Goal: Task Accomplishment & Management: Use online tool/utility

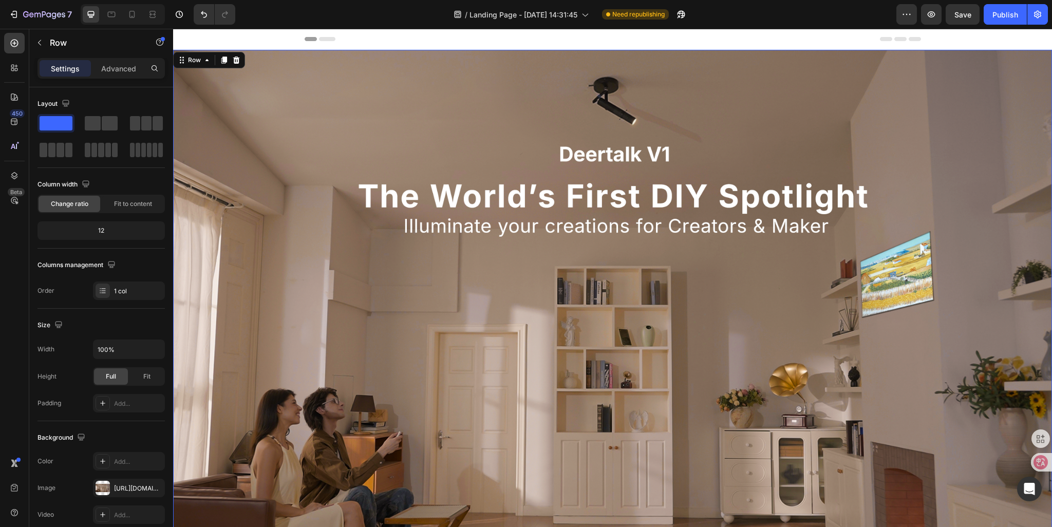
scroll to position [308, 0]
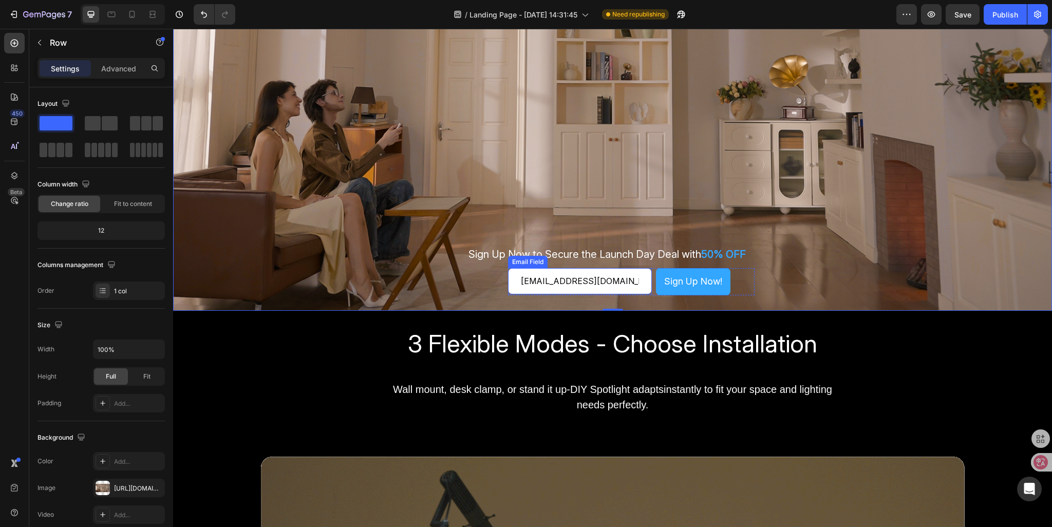
drag, startPoint x: 173, startPoint y: 29, endPoint x: 550, endPoint y: 280, distance: 453.2
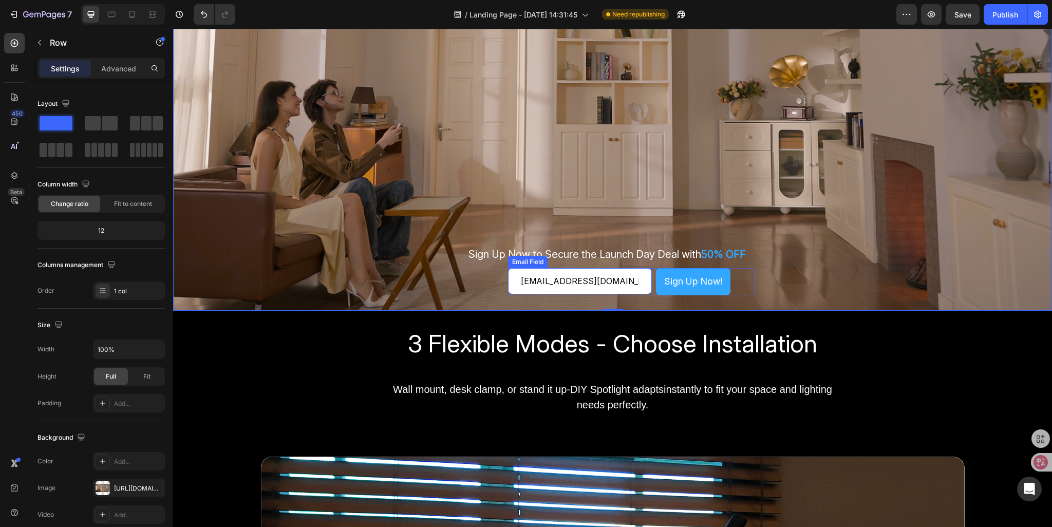
click at [550, 280] on input "[EMAIL_ADDRESS][DOMAIN_NAME]" at bounding box center [580, 281] width 144 height 26
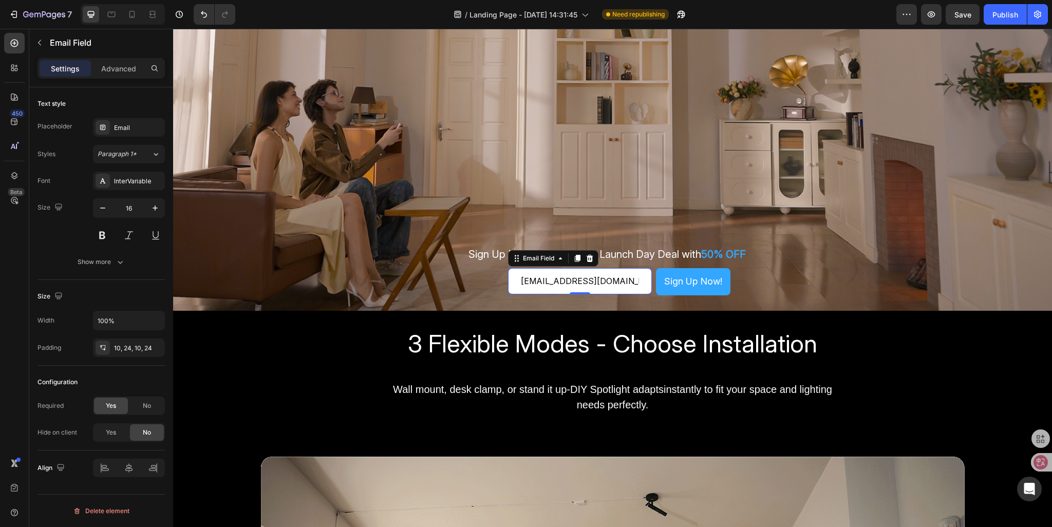
click at [550, 280] on input "[EMAIL_ADDRESS][DOMAIN_NAME]" at bounding box center [580, 281] width 144 height 26
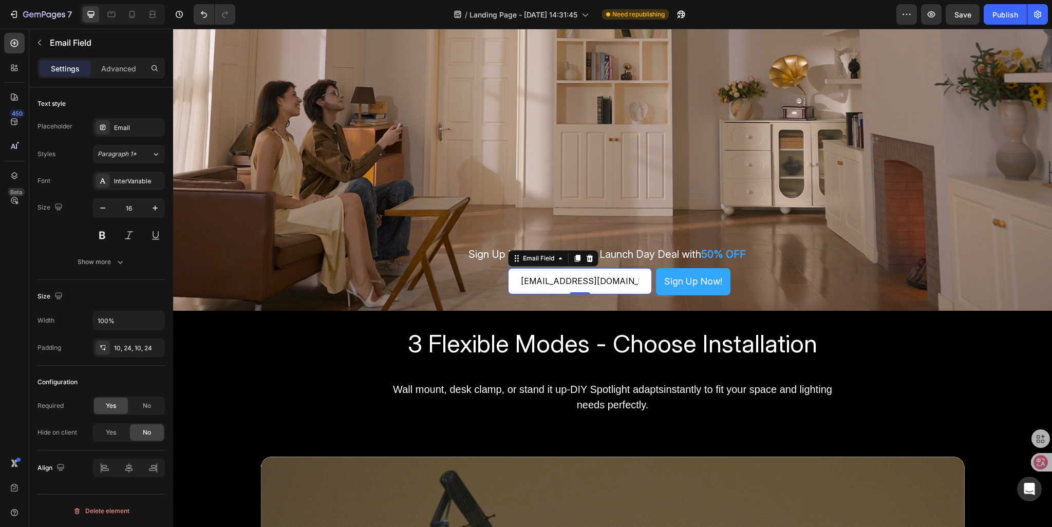
click at [573, 283] on input "[EMAIL_ADDRESS][DOMAIN_NAME]" at bounding box center [580, 281] width 144 height 26
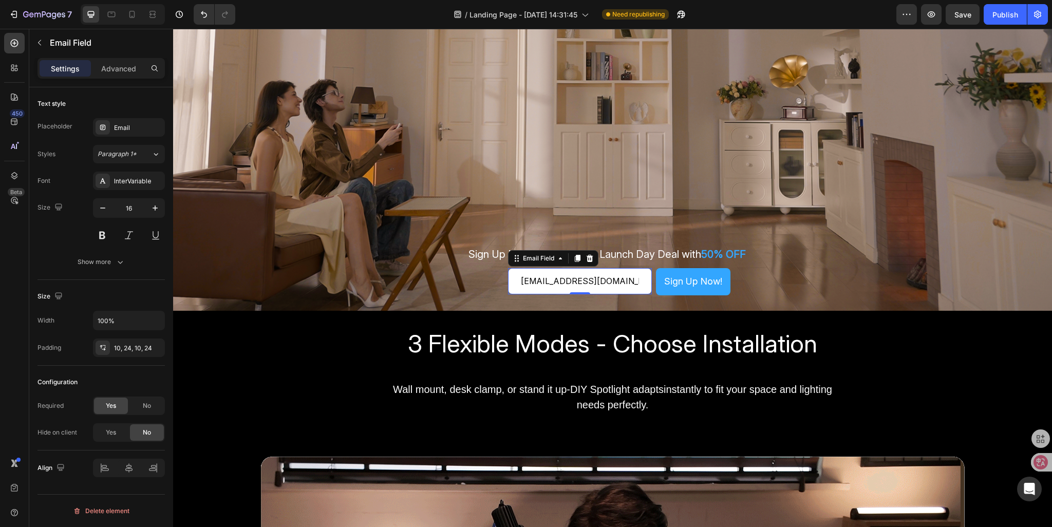
click at [574, 280] on input "[EMAIL_ADDRESS][DOMAIN_NAME]" at bounding box center [580, 281] width 144 height 26
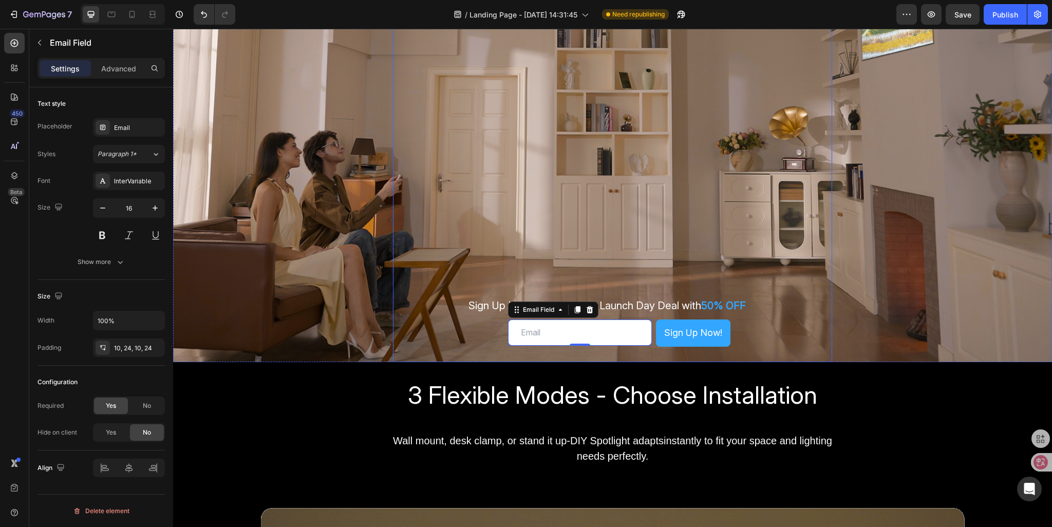
scroll to position [359, 0]
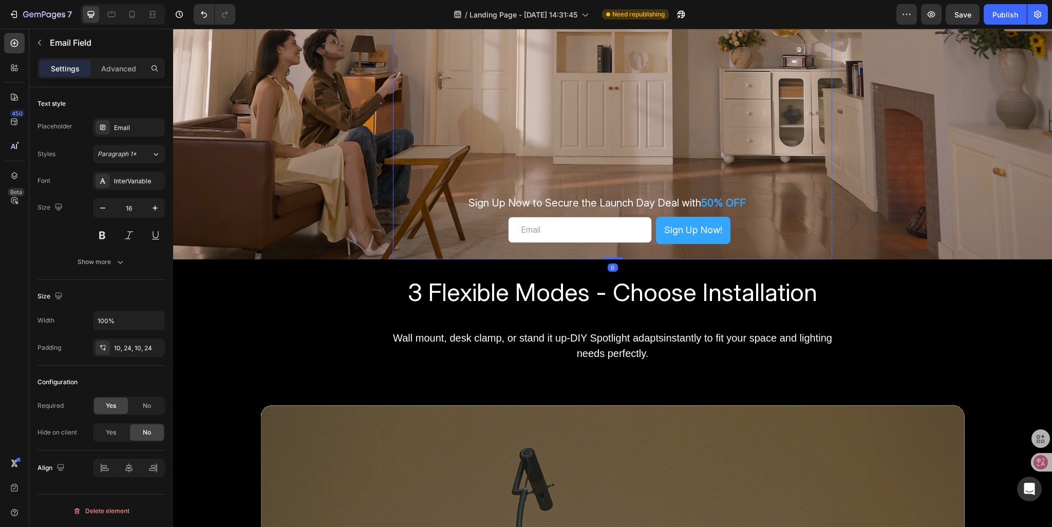
click at [476, 235] on div "Sign Up Now to Secure the Launch Day Deal with 50% OFF Text Block Email Field S…" at bounding box center [613, 44] width 440 height 429
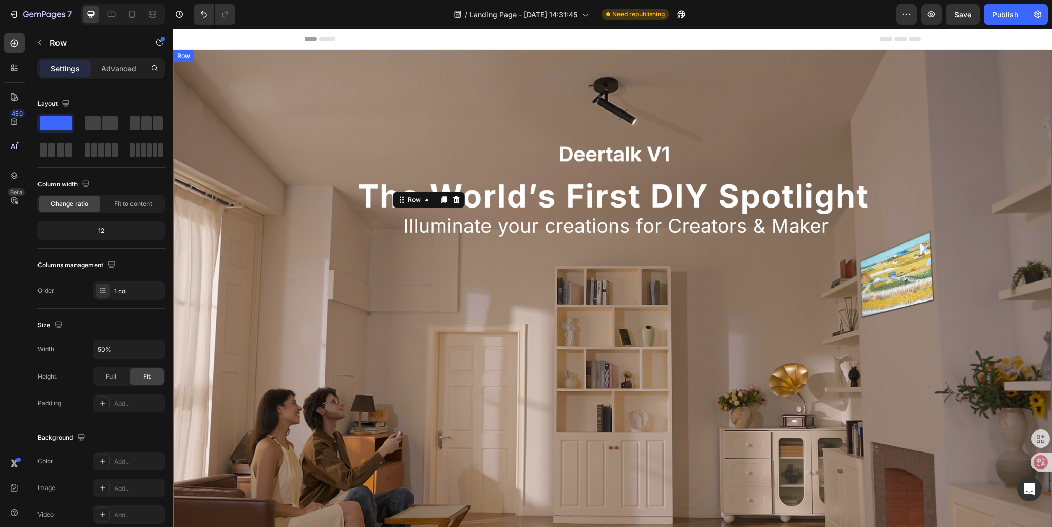
scroll to position [308, 0]
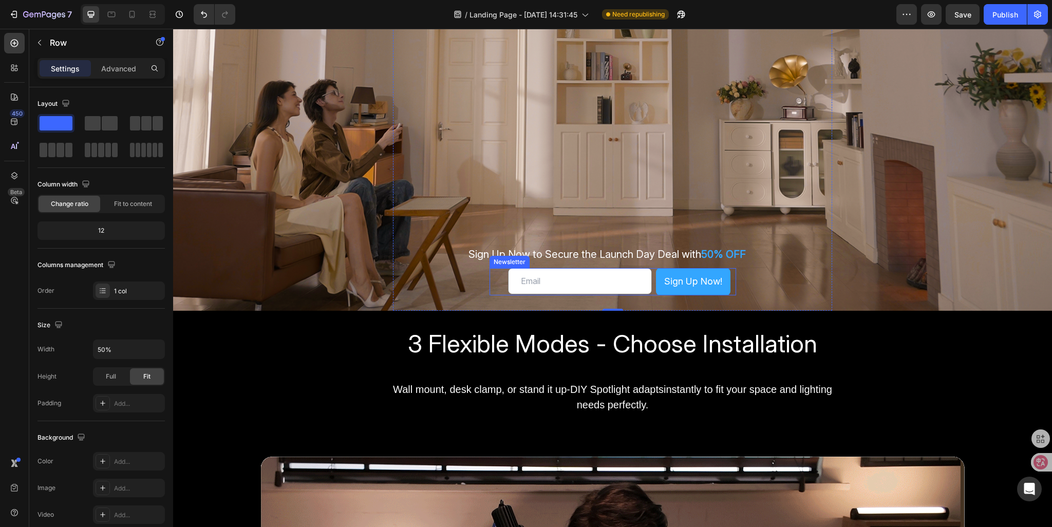
click at [493, 284] on div "Email Field Sign Up Now! Submit Button Row Email Field Sign Up Now! Submit Butt…" at bounding box center [612, 281] width 246 height 27
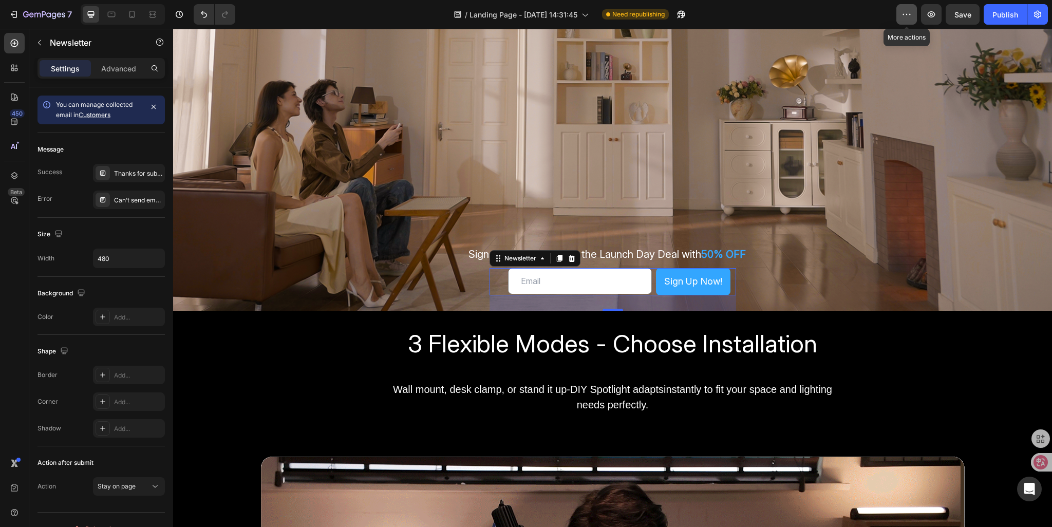
click at [901, 15] on button "button" at bounding box center [906, 14] width 21 height 21
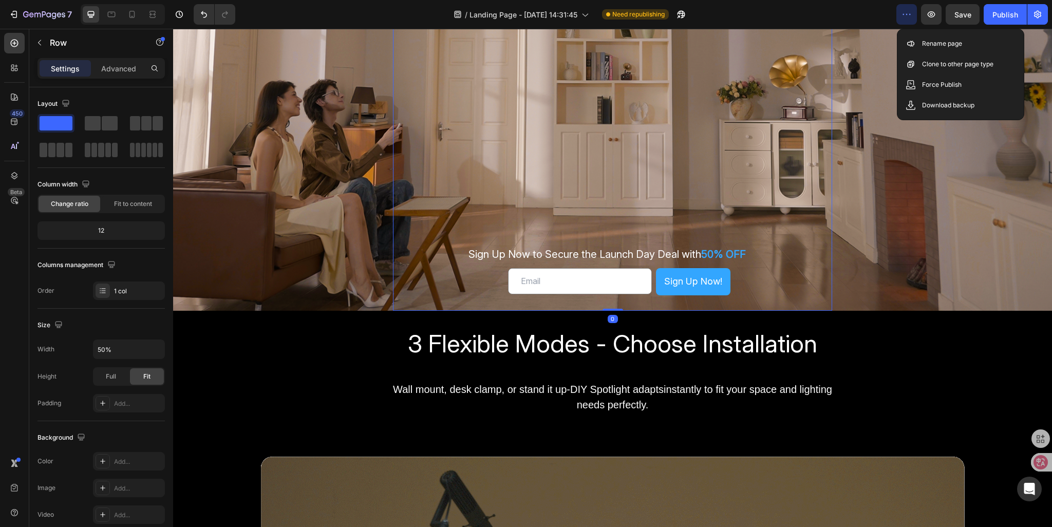
click at [816, 95] on div "Sign Up Now to Secure the Launch Day Deal with 50% OFF Text Block Email Field S…" at bounding box center [613, 95] width 440 height 429
click at [928, 14] on icon "button" at bounding box center [931, 14] width 10 height 10
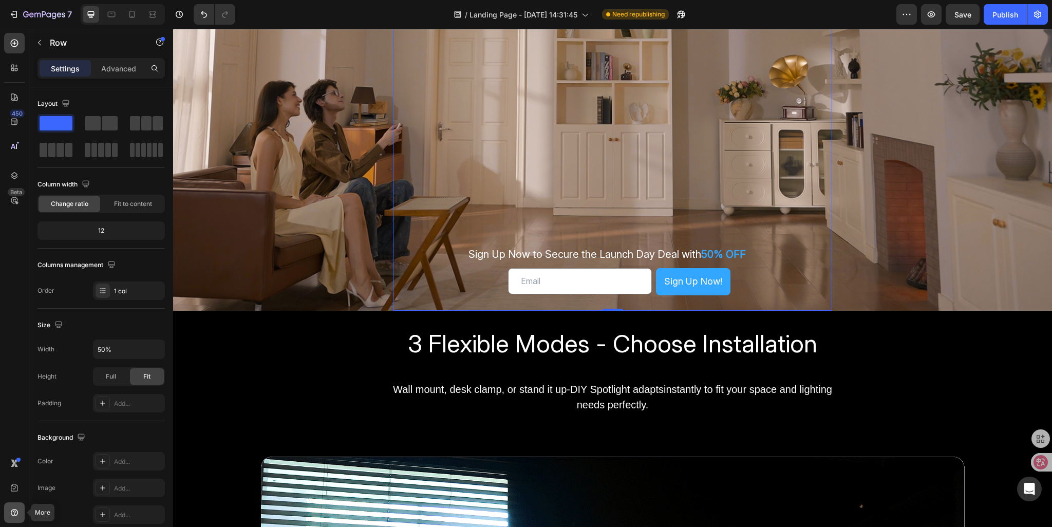
click at [14, 514] on icon at bounding box center [14, 514] width 1 height 1
click at [11, 490] on icon at bounding box center [14, 488] width 7 height 8
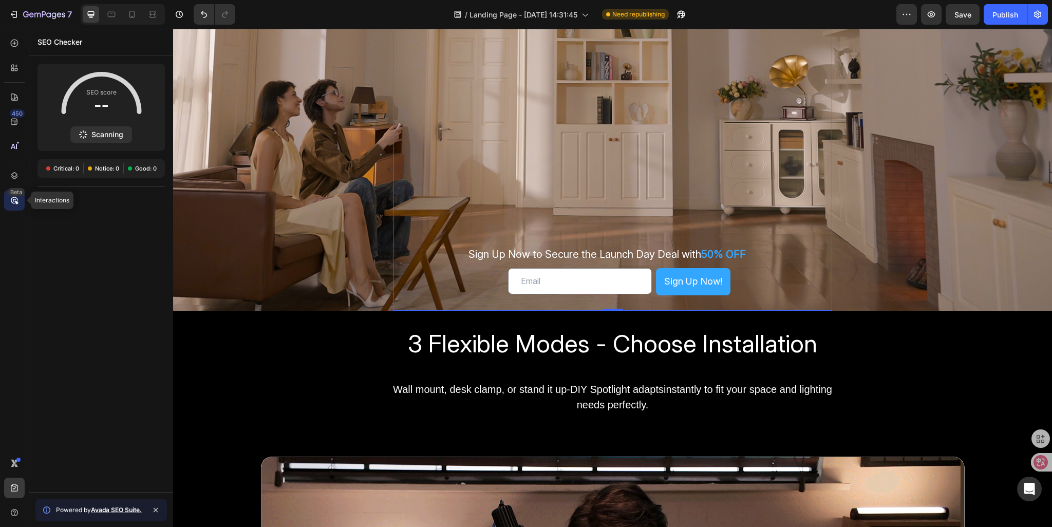
click at [8, 201] on div "Beta" at bounding box center [14, 200] width 21 height 21
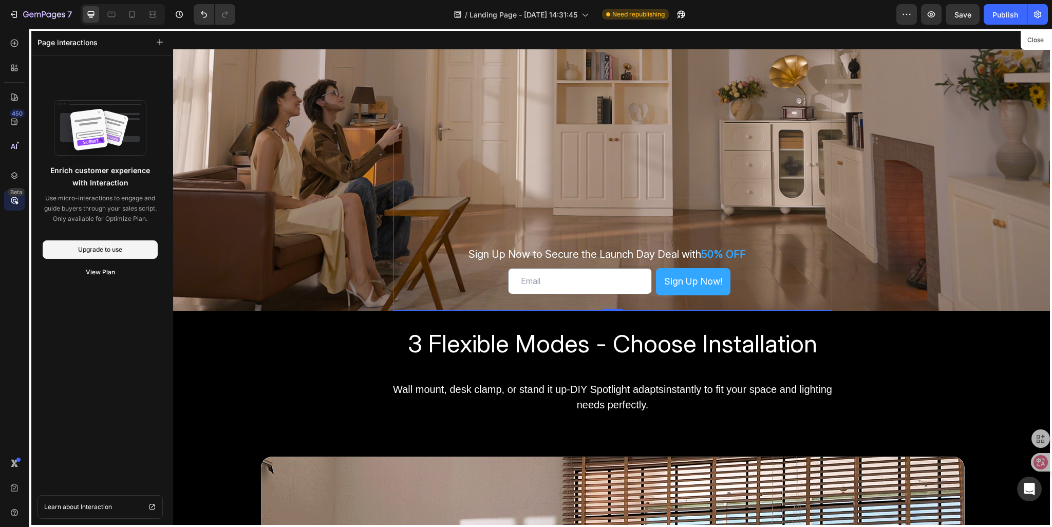
click at [647, 286] on div at bounding box center [612, 278] width 879 height 498
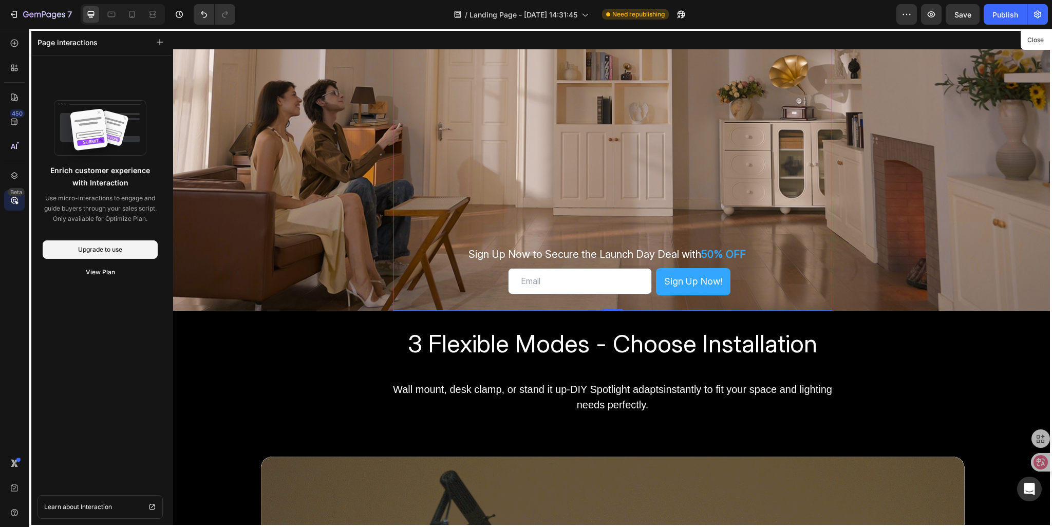
click at [646, 290] on div at bounding box center [612, 278] width 879 height 498
click at [501, 275] on div at bounding box center [612, 278] width 879 height 498
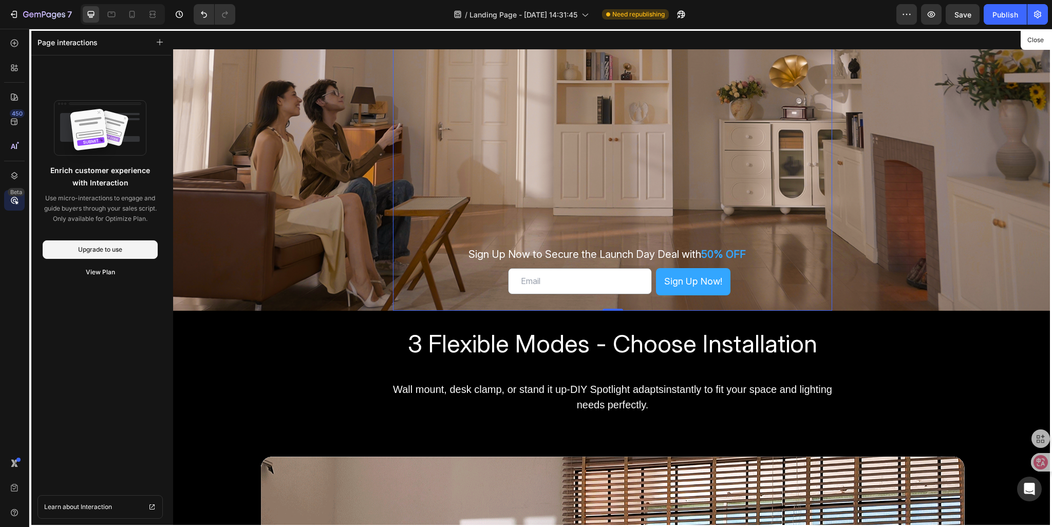
click at [525, 262] on div at bounding box center [612, 278] width 879 height 498
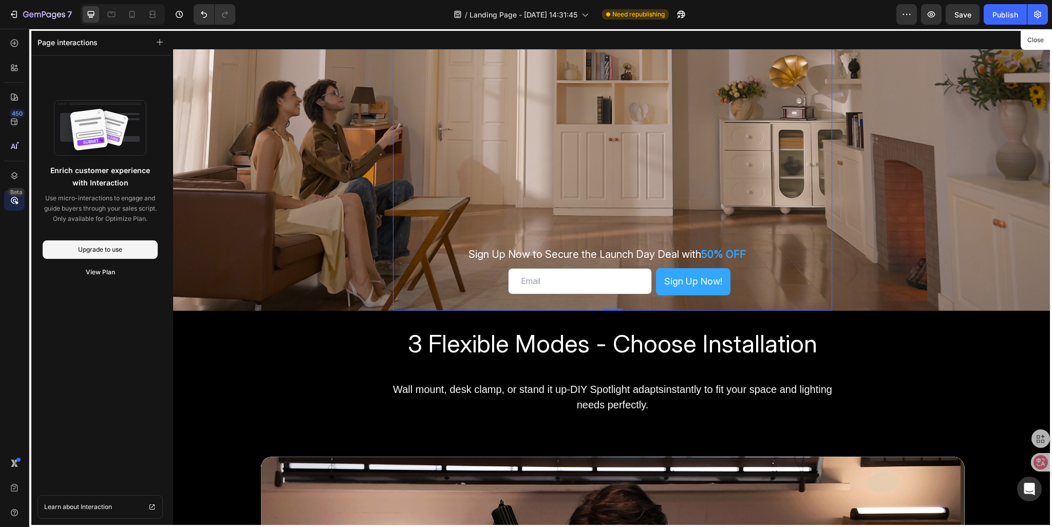
click at [531, 210] on div at bounding box center [612, 278] width 879 height 498
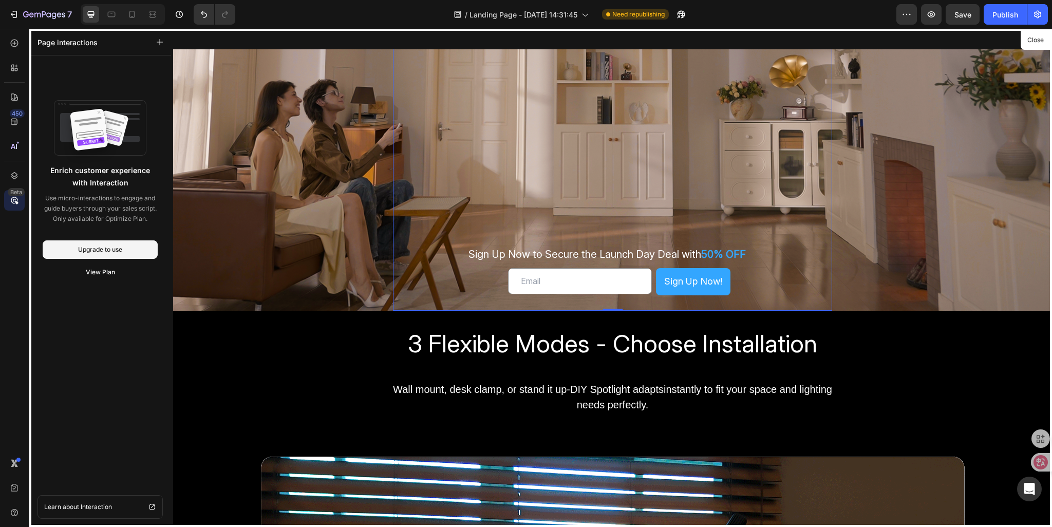
click at [625, 276] on div at bounding box center [612, 278] width 879 height 498
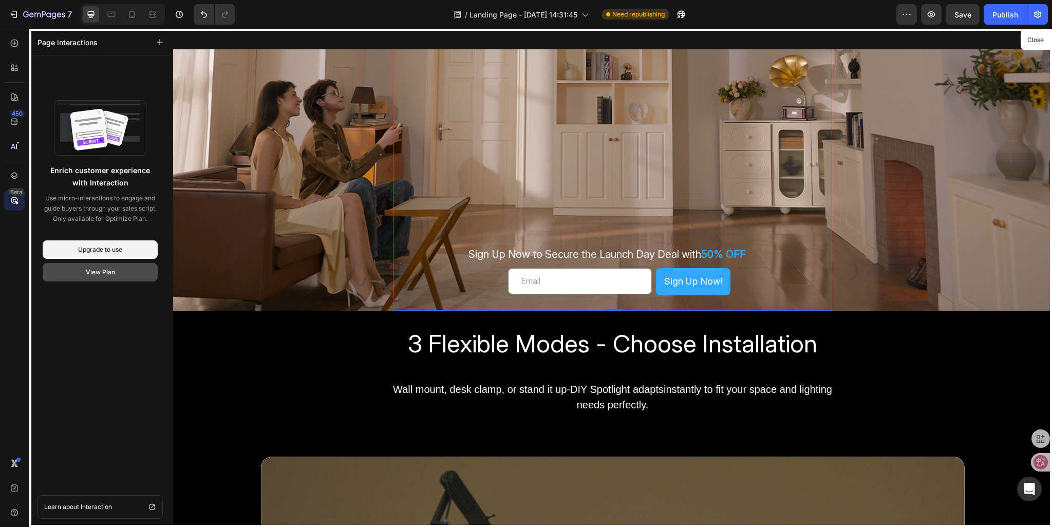
click at [93, 275] on div "View Plan" at bounding box center [100, 272] width 29 height 9
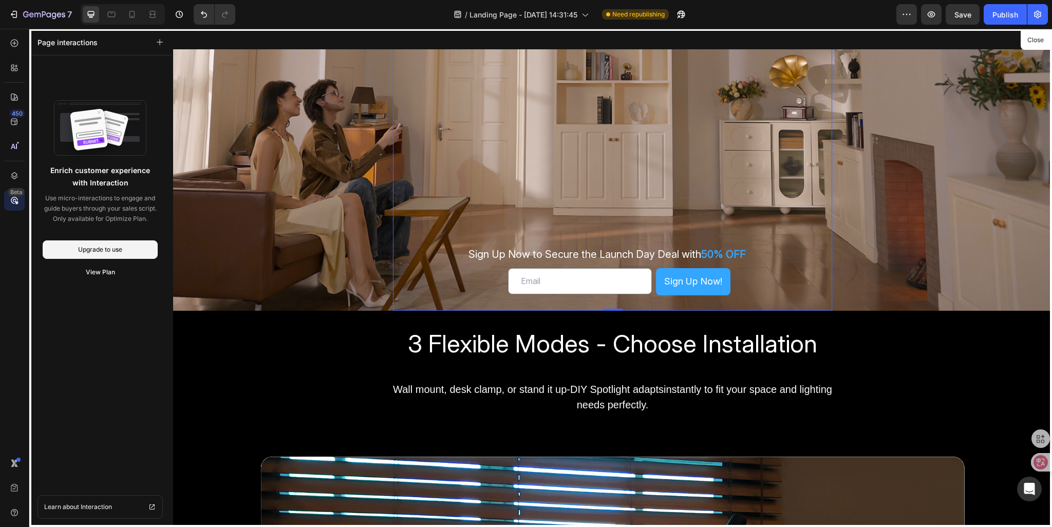
click at [650, 285] on div at bounding box center [612, 278] width 879 height 498
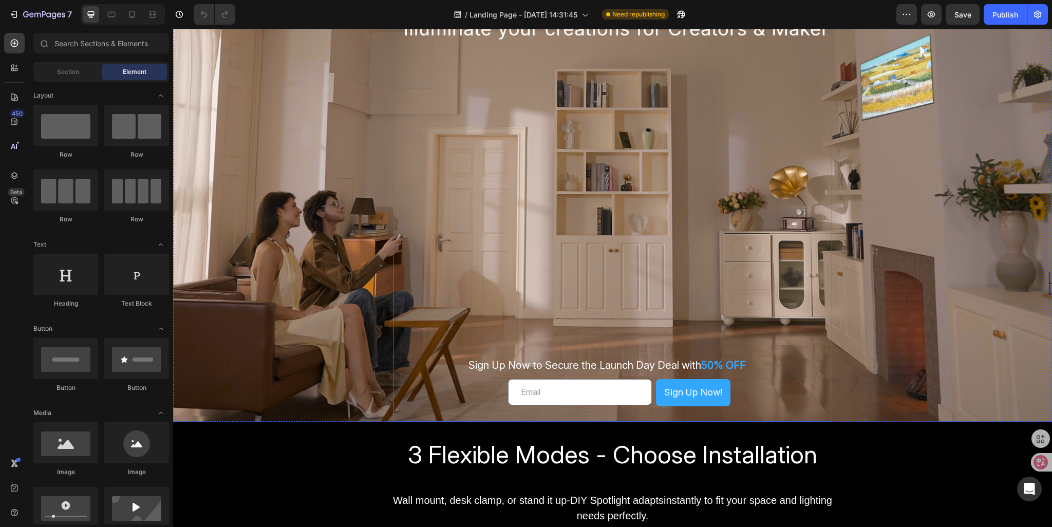
scroll to position [205, 0]
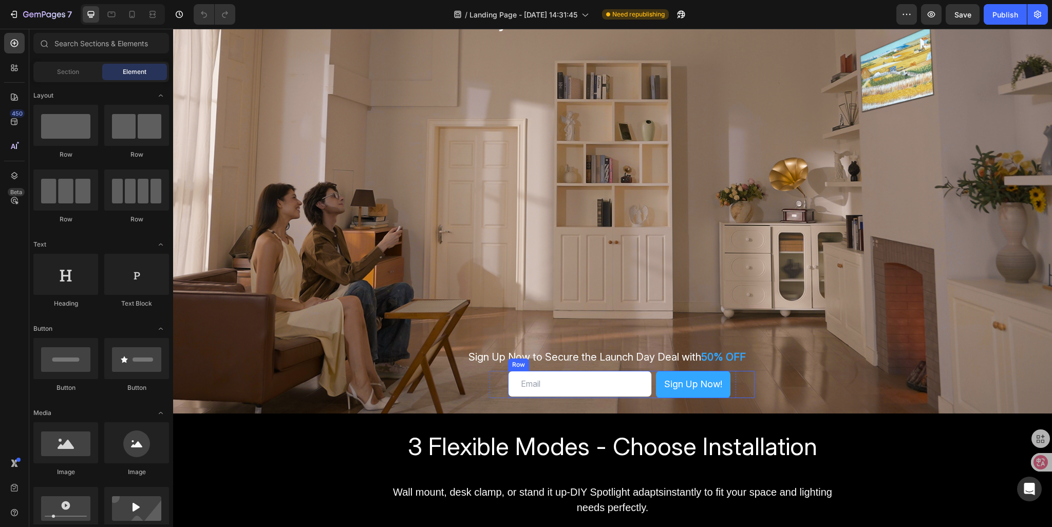
click at [652, 388] on div "Sign Up Now! Submit Button" at bounding box center [703, 384] width 103 height 27
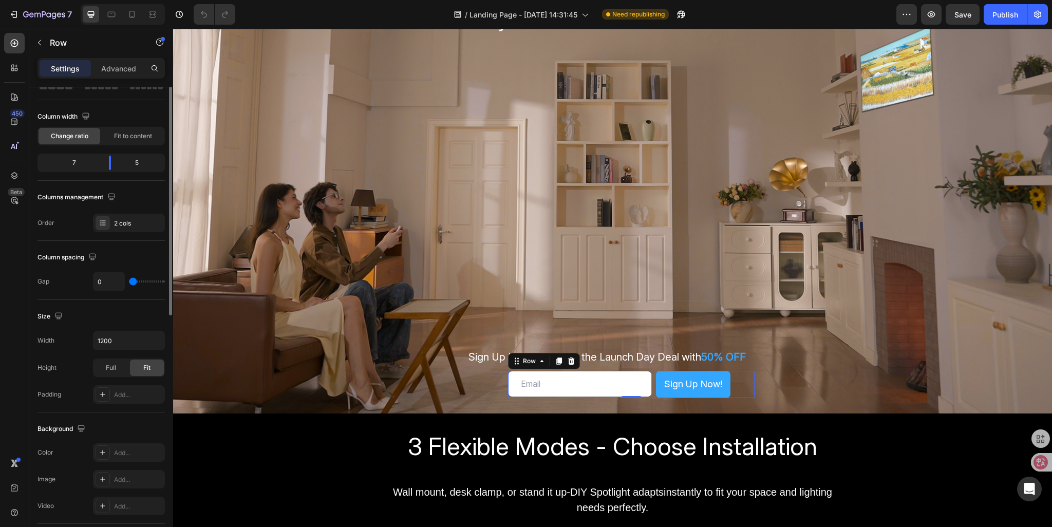
scroll to position [0, 0]
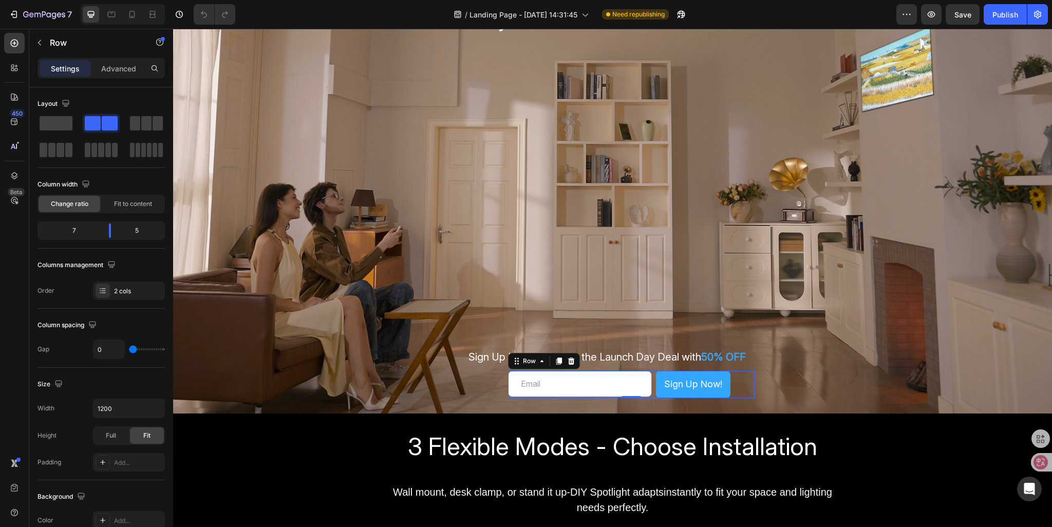
click at [652, 392] on div "Sign Up Now! Submit Button" at bounding box center [703, 384] width 103 height 27
click at [652, 390] on div "Sign Up Now! Submit Button" at bounding box center [703, 384] width 103 height 27
click at [737, 391] on div "Sign Up Now! Submit Button" at bounding box center [705, 384] width 99 height 27
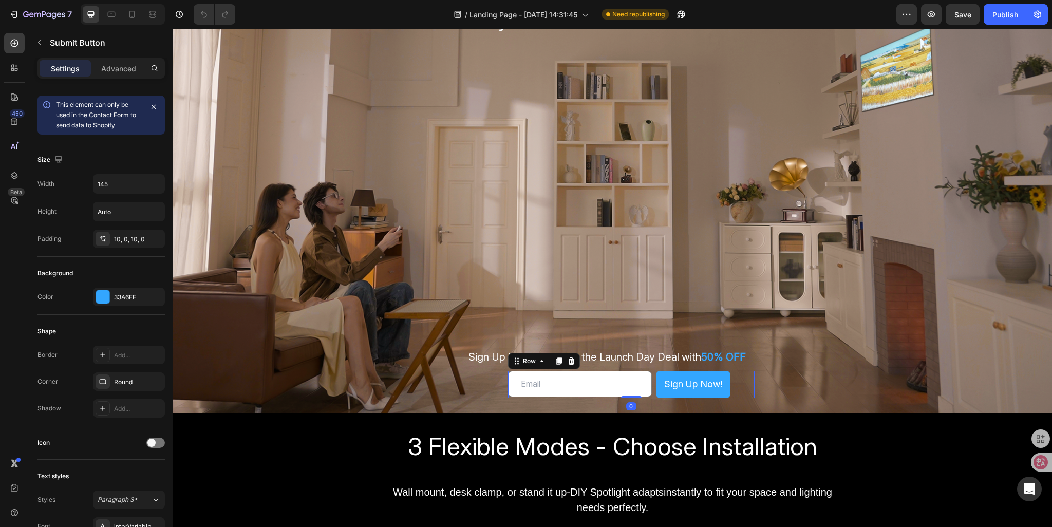
click at [652, 393] on div "Sign Up Now! Submit Button" at bounding box center [703, 384] width 103 height 27
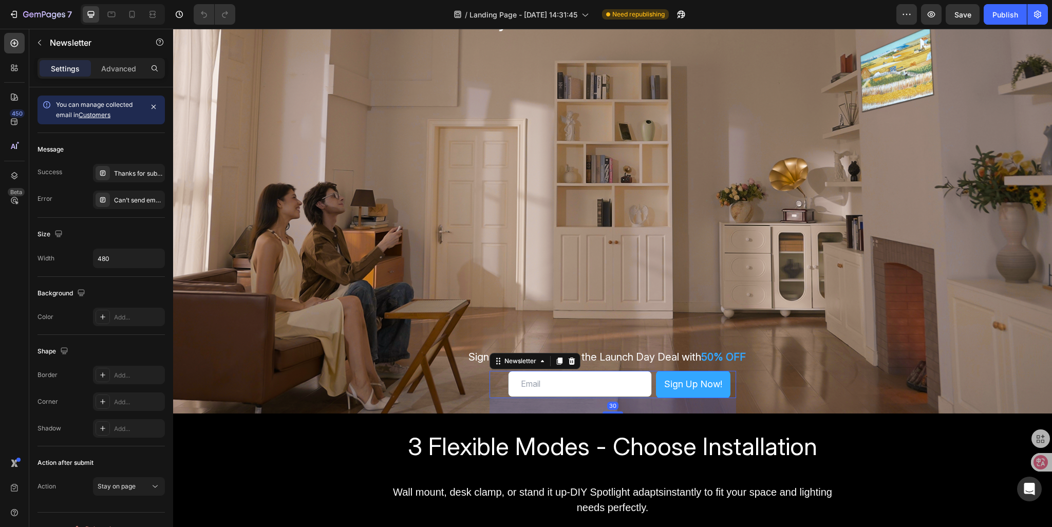
click at [500, 389] on div "Email Field Sign Up Now! Submit Button Row Email Field Sign Up Now! Submit Butt…" at bounding box center [612, 384] width 246 height 27
click at [629, 16] on span "Need republishing" at bounding box center [638, 14] width 52 height 9
click at [624, 12] on span "Need republishing" at bounding box center [638, 14] width 52 height 9
click at [723, 6] on div "/ Landing Page - Aug 22, 14:31:45 Need republishing" at bounding box center [569, 14] width 653 height 21
click at [13, 128] on div "450" at bounding box center [14, 121] width 21 height 21
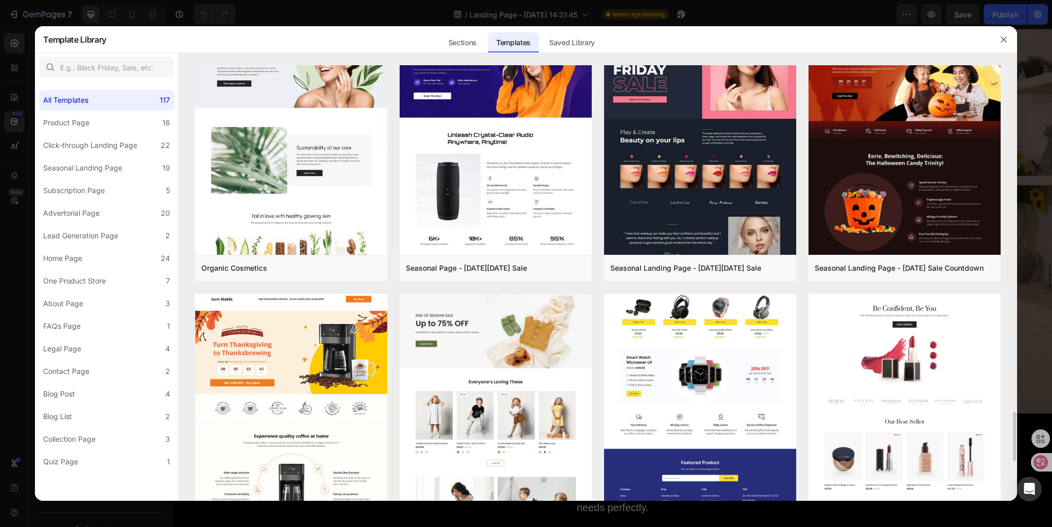
scroll to position [3309, 0]
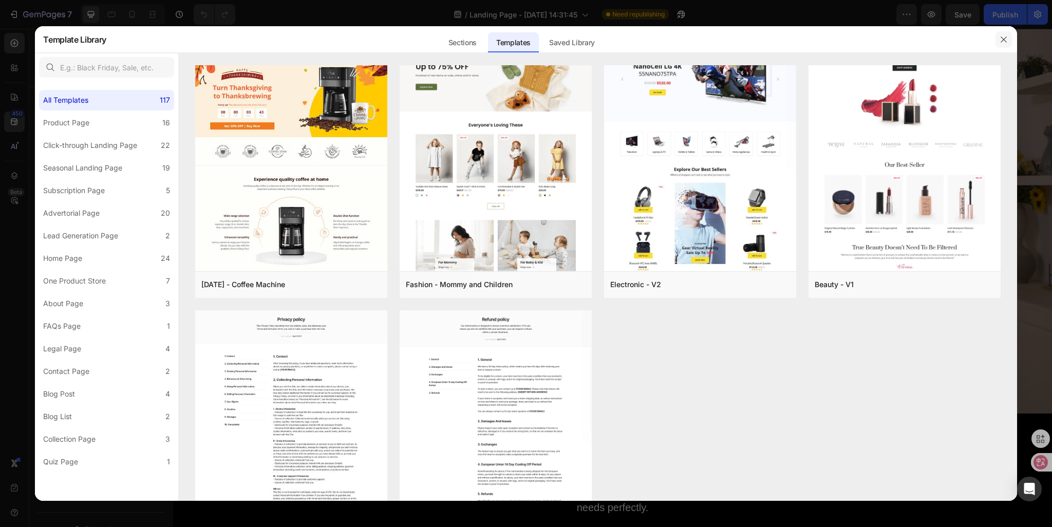
click at [999, 38] on icon "button" at bounding box center [1003, 39] width 8 height 8
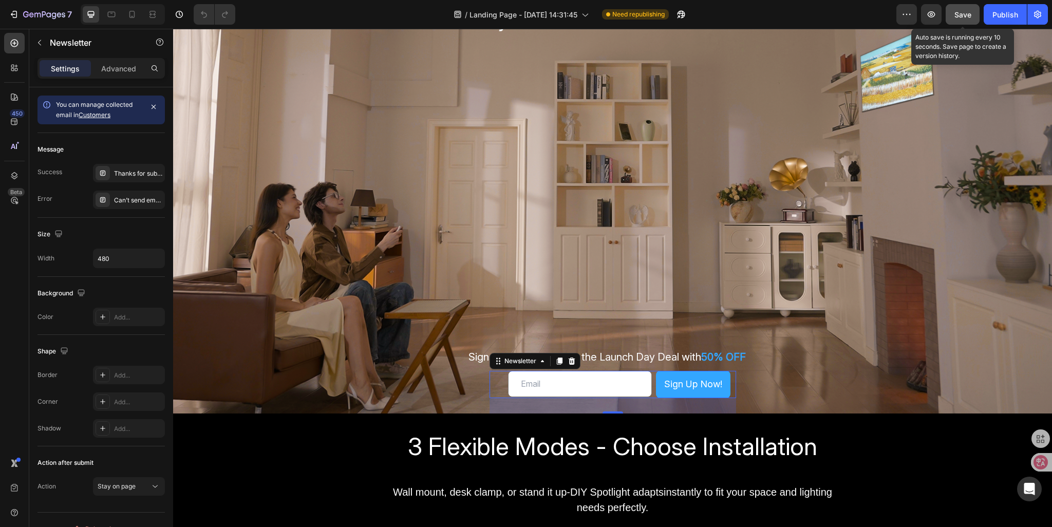
click at [966, 14] on span "Save" at bounding box center [962, 14] width 17 height 9
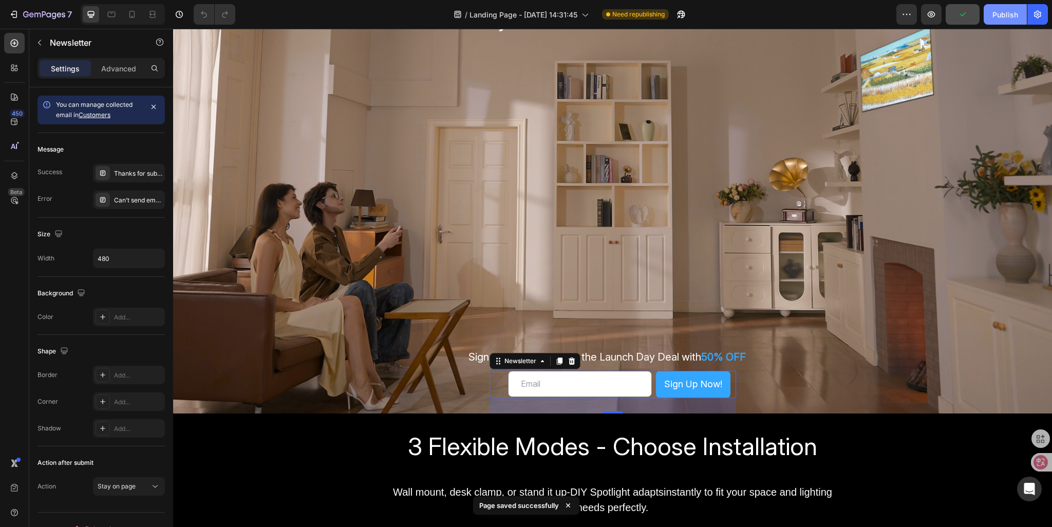
click at [1004, 15] on div "Publish" at bounding box center [1005, 14] width 26 height 11
